Goal: Information Seeking & Learning: Learn about a topic

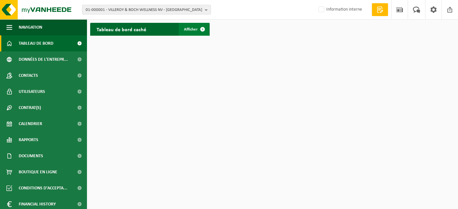
click at [195, 31] on span "Afficher" at bounding box center [191, 29] width 14 height 4
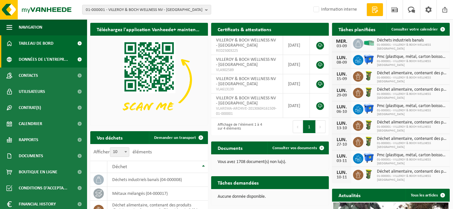
click at [51, 57] on span "Données de l'entrepr..." at bounding box center [43, 60] width 49 height 16
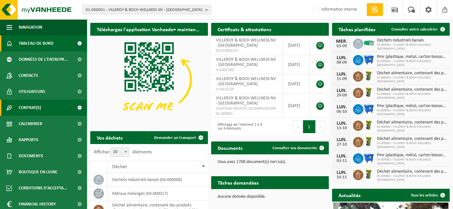
click at [36, 108] on span "Contrat(s)" at bounding box center [30, 108] width 22 height 16
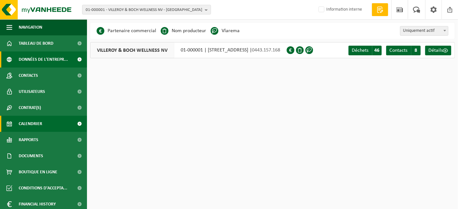
scroll to position [18, 0]
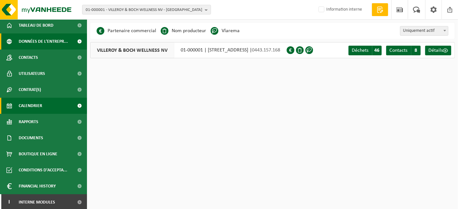
click at [37, 105] on span "Calendrier" at bounding box center [31, 106] width 24 height 16
click at [74, 108] on span at bounding box center [80, 106] width 15 height 16
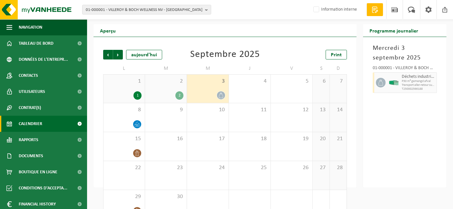
scroll to position [34, 0]
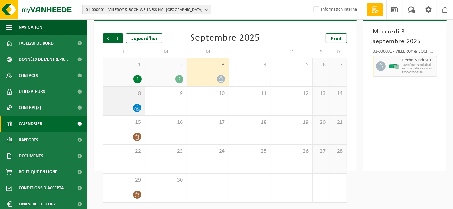
click at [138, 103] on div "8" at bounding box center [123, 101] width 41 height 29
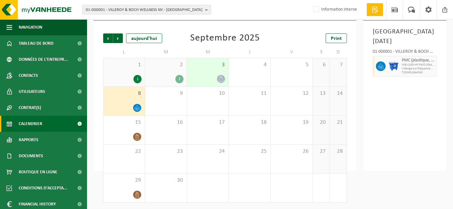
click at [111, 77] on div "1" at bounding box center [124, 79] width 35 height 8
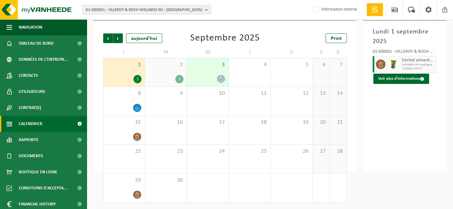
click at [122, 76] on div "1" at bounding box center [124, 79] width 35 height 8
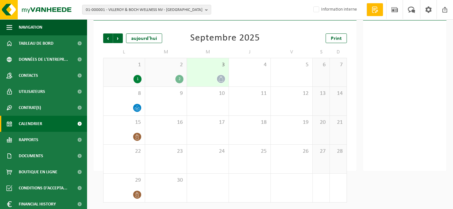
click at [130, 76] on div "1" at bounding box center [124, 79] width 35 height 8
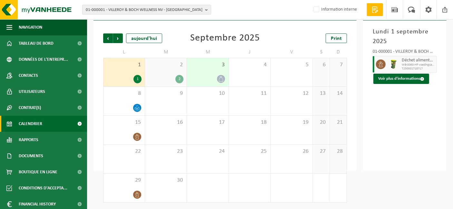
click at [102, 40] on div "Précédent Suivant aujourd'hui Septembre 2025 Print L M M J V S D 1 1 2 2 3 4 5 …" at bounding box center [225, 118] width 250 height 182
click at [109, 39] on span "Précédent" at bounding box center [108, 39] width 10 height 10
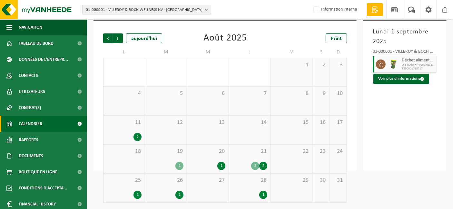
click at [221, 167] on div "1" at bounding box center [221, 166] width 8 height 8
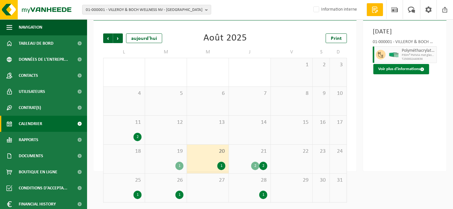
click at [391, 74] on button "Voir plus d'informations" at bounding box center [401, 69] width 56 height 10
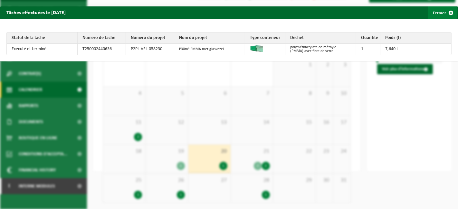
click at [445, 14] on span "button" at bounding box center [451, 12] width 13 height 13
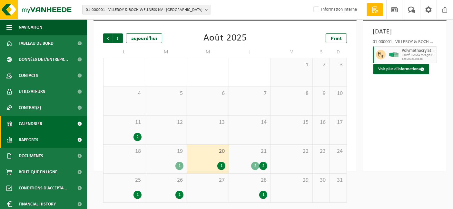
click at [40, 137] on link "Rapports" at bounding box center [43, 140] width 87 height 16
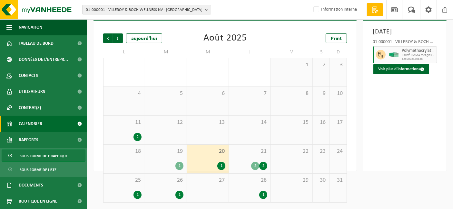
click at [41, 157] on span "Sous forme de graphique" at bounding box center [44, 156] width 48 height 12
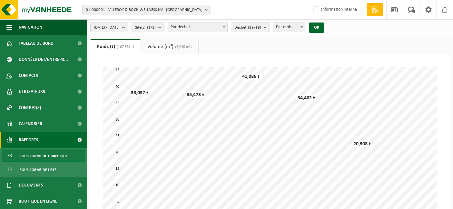
click at [227, 28] on span "Par déchet" at bounding box center [197, 27] width 59 height 9
click at [261, 30] on count "(19/19)" at bounding box center [254, 27] width 13 height 4
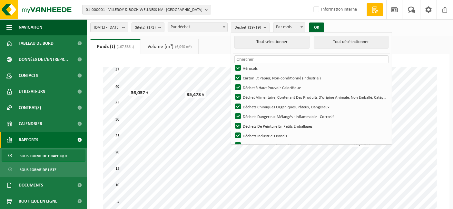
click at [274, 12] on div "01-000001 - VILLEROY & BOCH WELLNESS NV - ROESELARE 01-000001 - VILLEROY & BOCH…" at bounding box center [226, 10] width 453 height 20
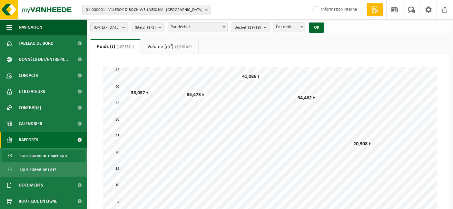
click at [120, 31] on span "2025-04-01 - 2025-09-03" at bounding box center [107, 28] width 26 height 10
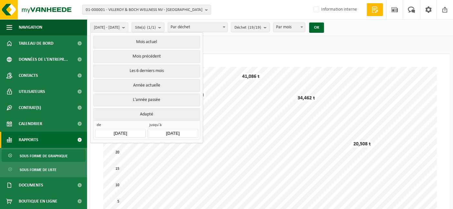
click at [252, 51] on ul "Poids (t) (167,586 t) Volume (m³) (6,040 m³)" at bounding box center [269, 46] width 359 height 15
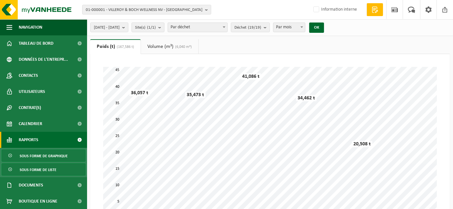
click at [38, 170] on span "Sous forme de liste" at bounding box center [38, 170] width 37 height 12
click at [44, 169] on span "Sous forme de liste" at bounding box center [38, 170] width 37 height 12
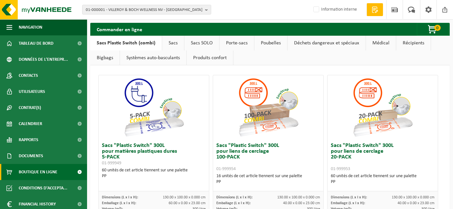
click at [264, 43] on link "Poubelles" at bounding box center [270, 43] width 33 height 15
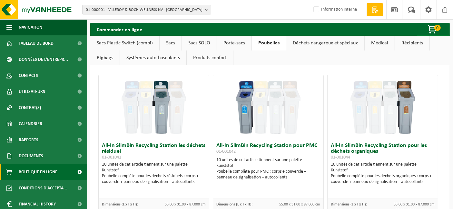
click at [238, 42] on link "Porte-sacs" at bounding box center [234, 43] width 34 height 15
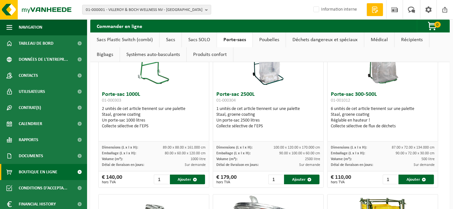
drag, startPoint x: 206, startPoint y: 159, endPoint x: 443, endPoint y: 110, distance: 242.1
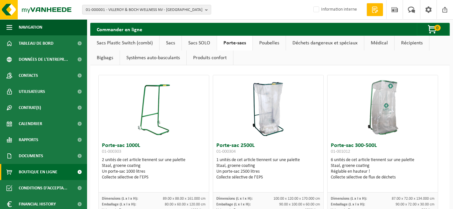
click at [144, 42] on link "Sacs Plastic Switch (combi)" at bounding box center [124, 43] width 69 height 15
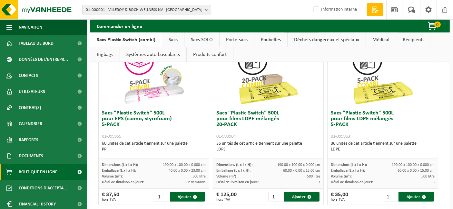
scroll to position [349, 0]
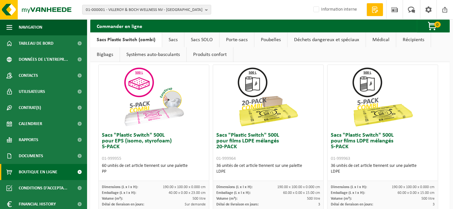
click at [240, 40] on link "Porte-sacs" at bounding box center [236, 40] width 34 height 15
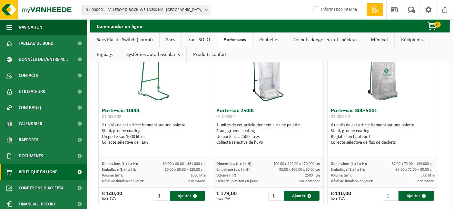
scroll to position [34, 0]
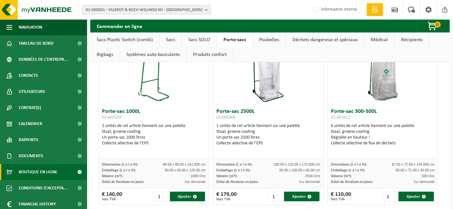
click at [265, 101] on img at bounding box center [268, 73] width 32 height 64
click at [258, 97] on img at bounding box center [268, 73] width 32 height 64
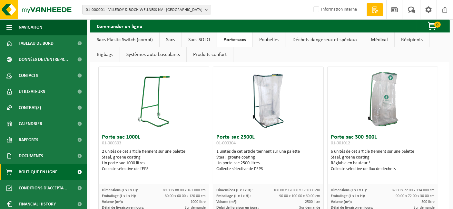
scroll to position [6, 0]
